Goal: Task Accomplishment & Management: Manage account settings

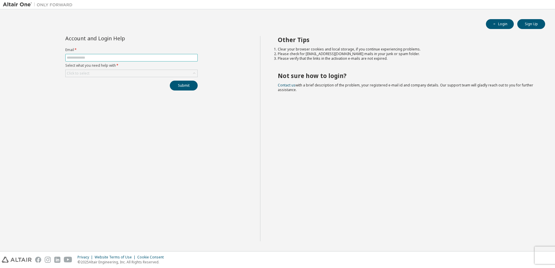
click at [81, 57] on input "text" at bounding box center [132, 57] width 130 height 5
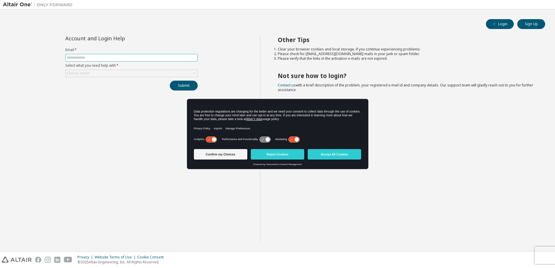
click at [99, 59] on input "text" at bounding box center [132, 57] width 130 height 5
type input "**********"
click at [95, 72] on div "Click to select" at bounding box center [132, 73] width 132 height 7
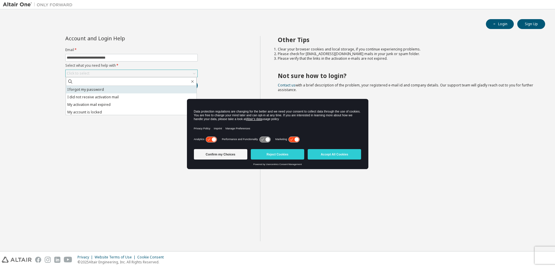
click at [94, 92] on li "I forgot my password" at bounding box center [131, 90] width 131 height 8
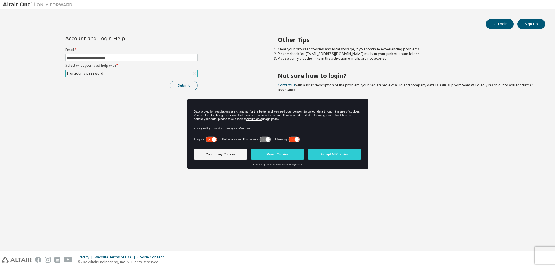
click at [188, 85] on button "Submit" at bounding box center [184, 86] width 28 height 10
click at [352, 154] on button "Accept All Cookies" at bounding box center [334, 154] width 53 height 10
